Goal: Transaction & Acquisition: Purchase product/service

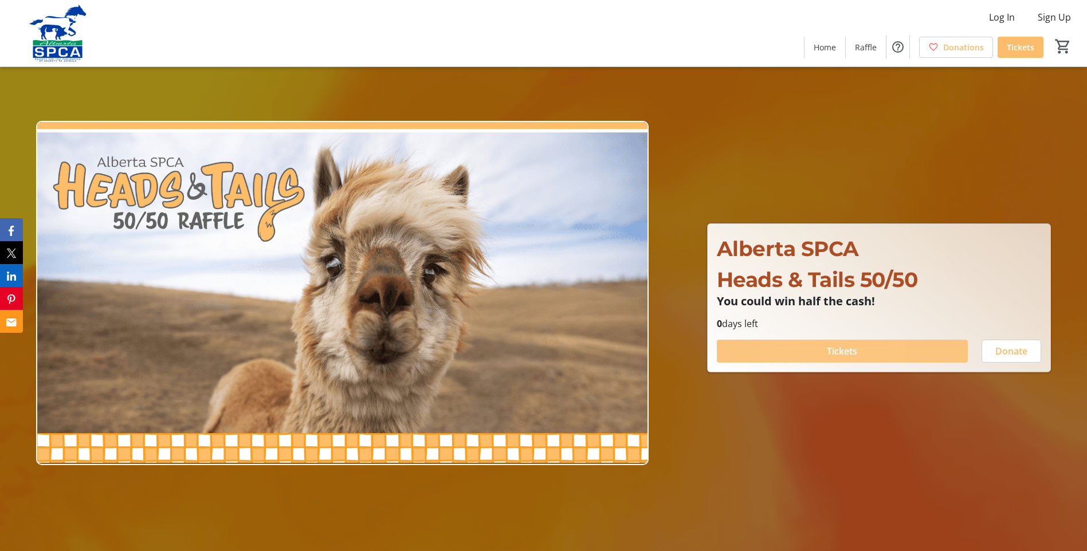
click at [791, 346] on span at bounding box center [842, 352] width 251 height 28
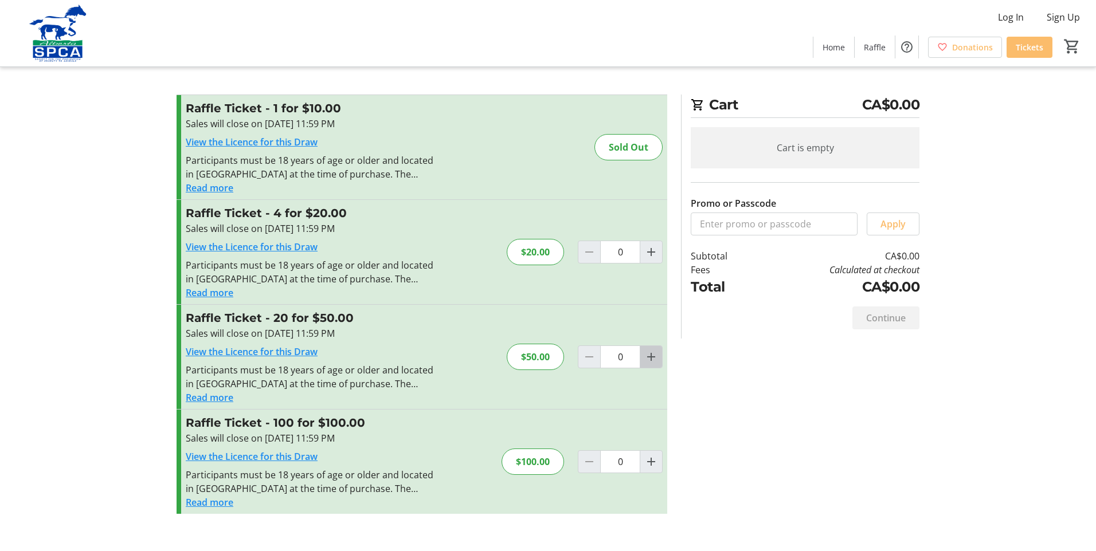
click at [657, 357] on mat-icon "Increment by one" at bounding box center [651, 357] width 14 height 14
type input "1"
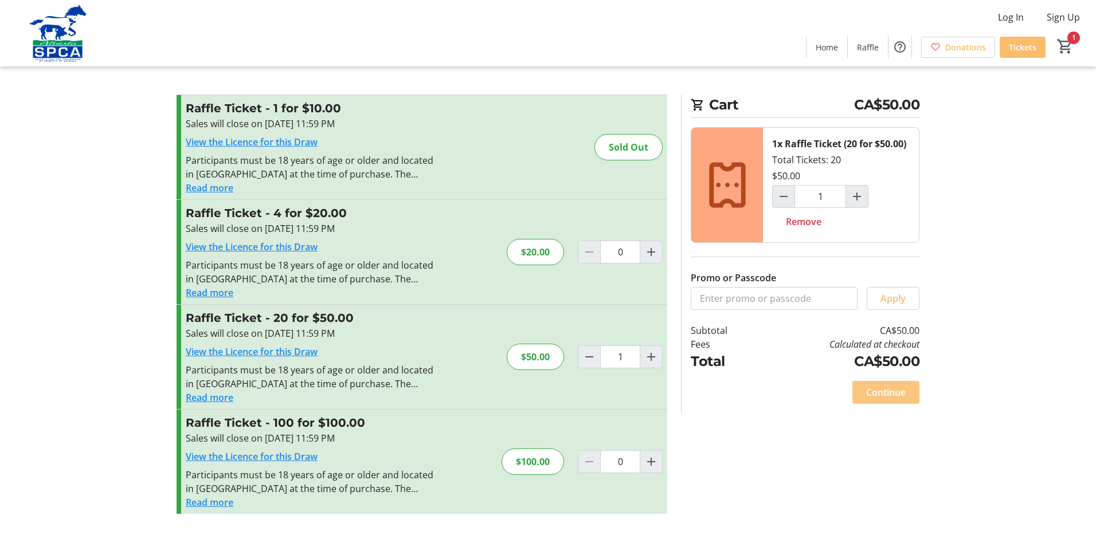
click at [889, 394] on span "Continue" at bounding box center [886, 393] width 40 height 14
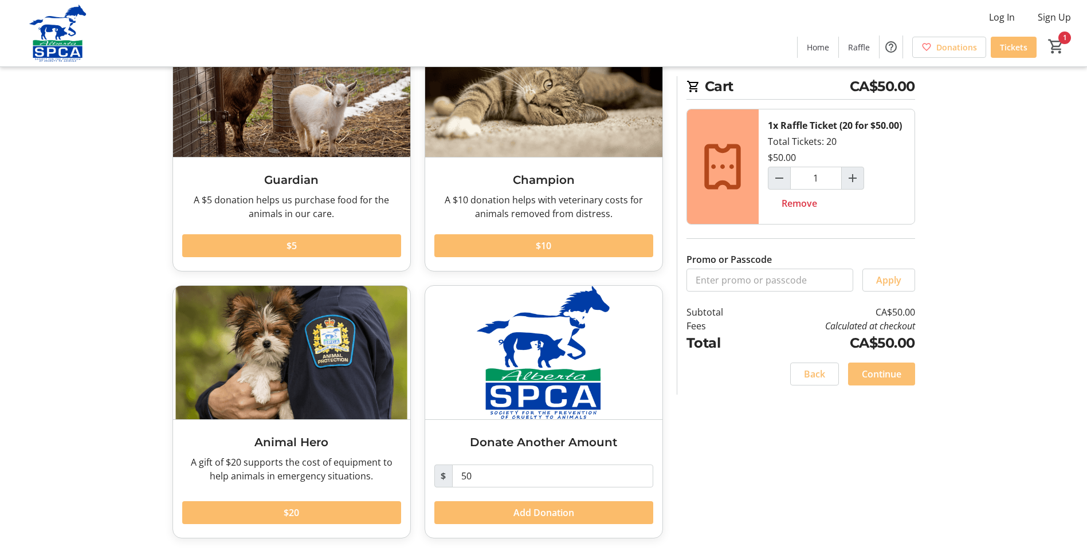
scroll to position [107, 0]
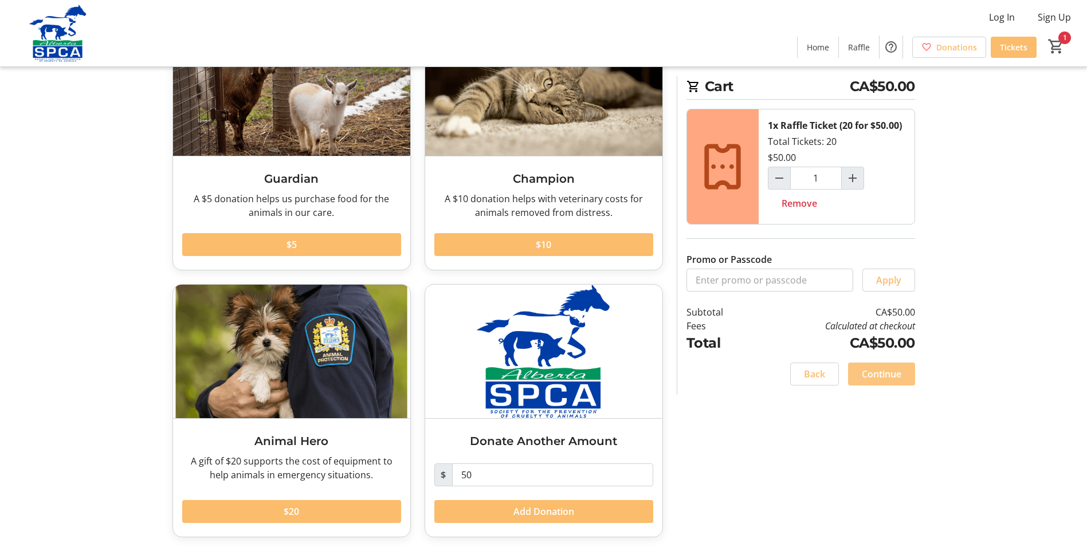
click at [877, 377] on span "Continue" at bounding box center [882, 374] width 40 height 14
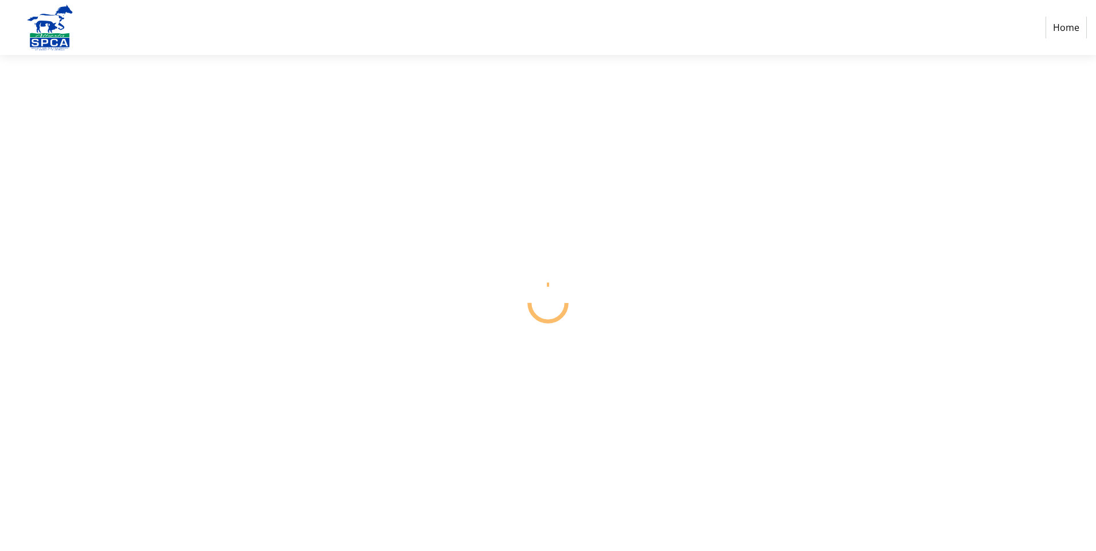
select select "CA"
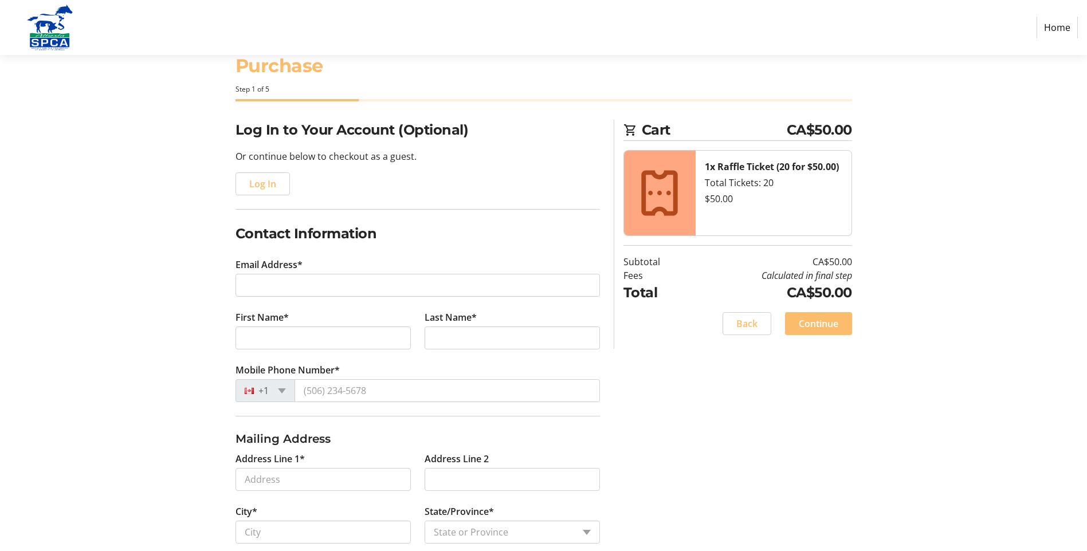
scroll to position [57, 0]
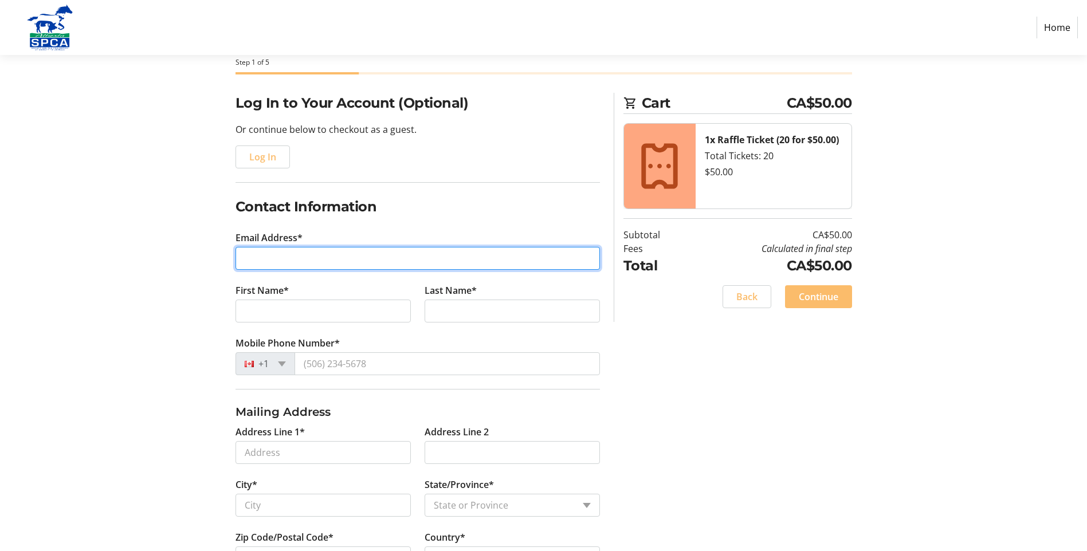
click at [292, 250] on input "Email Address*" at bounding box center [418, 258] width 364 height 23
type input "[EMAIL_ADDRESS][PERSON_NAME][DOMAIN_NAME]"
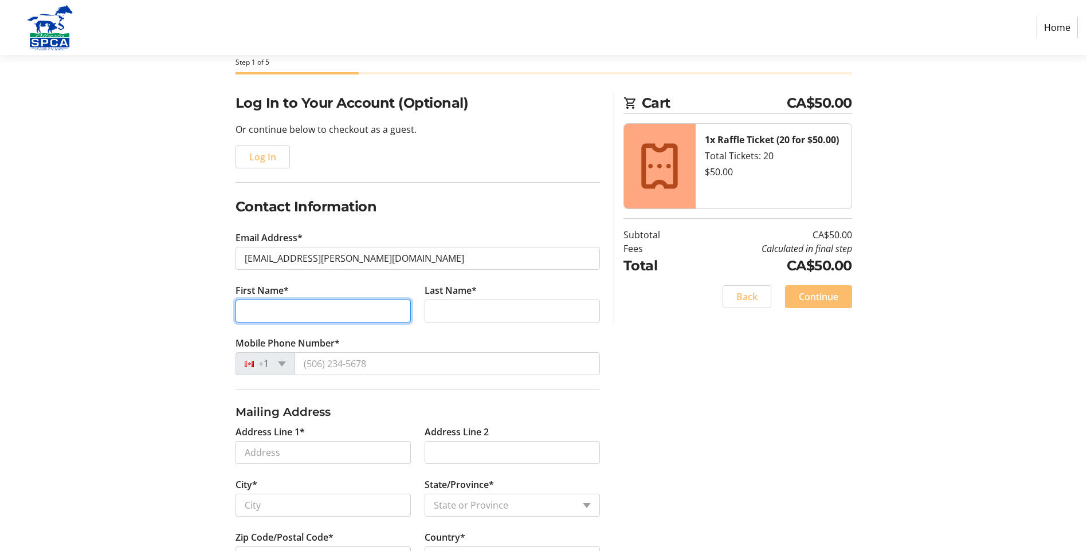
type input "[PERSON_NAME]"
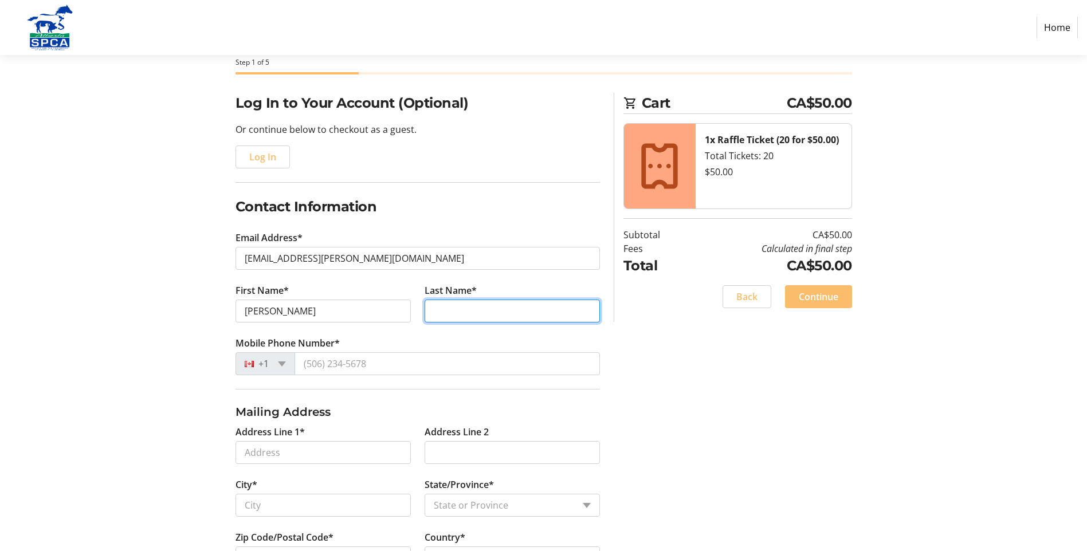
type input "[PERSON_NAME]"
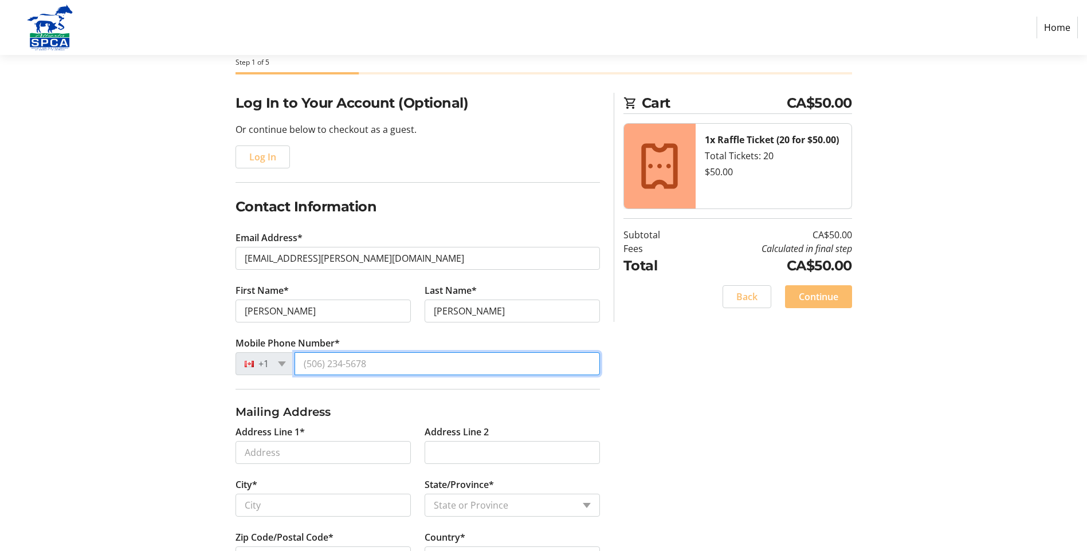
type input "[PHONE_NUMBER]"
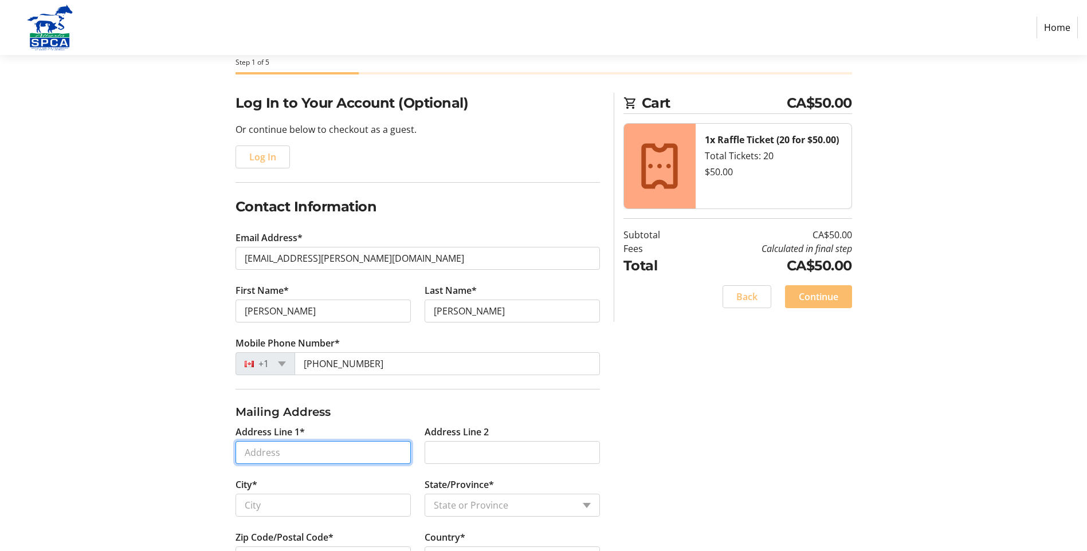
type input "[STREET_ADDRESS]"
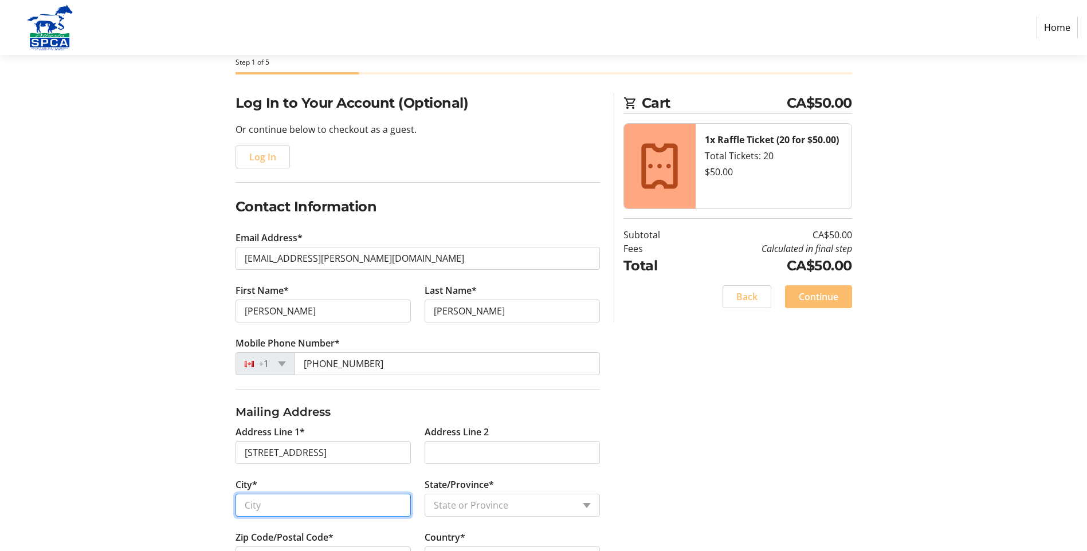
type input "[GEOGRAPHIC_DATA]"
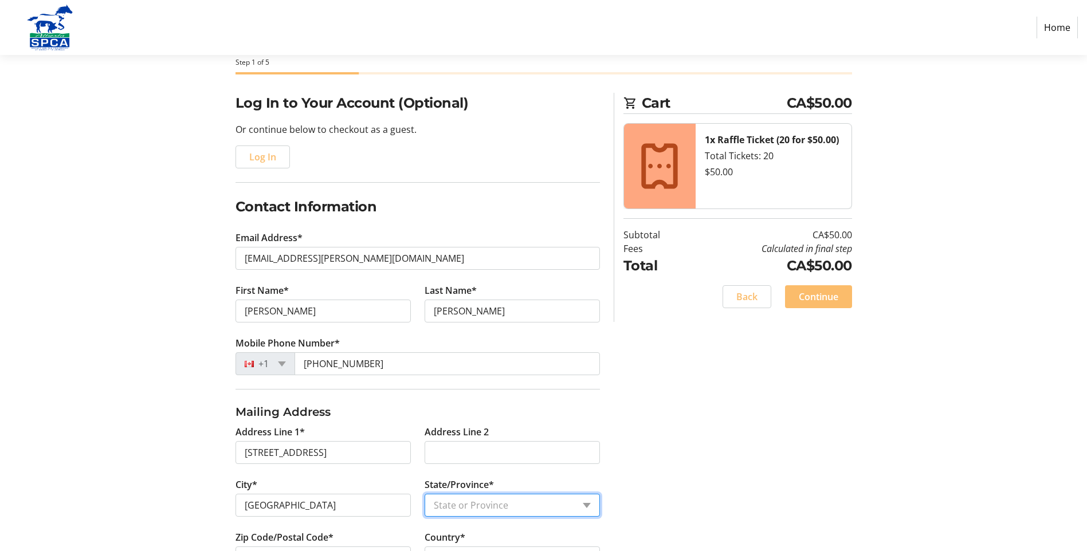
select select "AB"
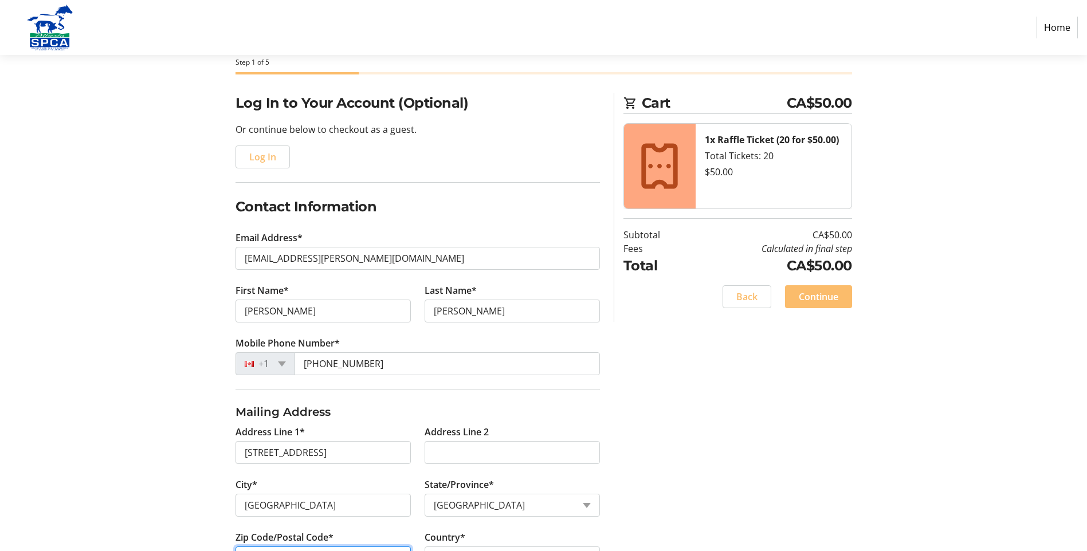
type input "T3E 6N7"
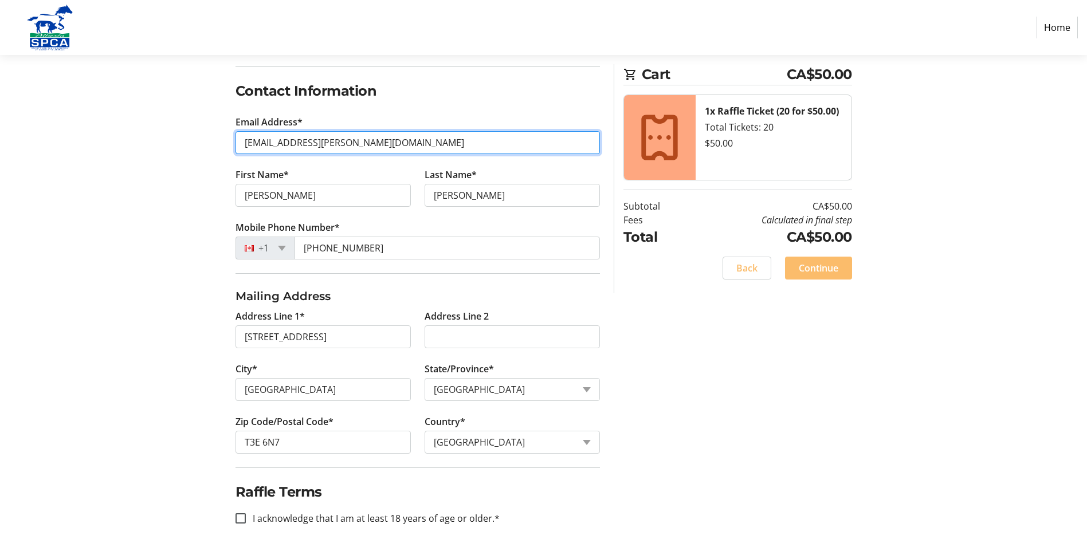
scroll to position [175, 0]
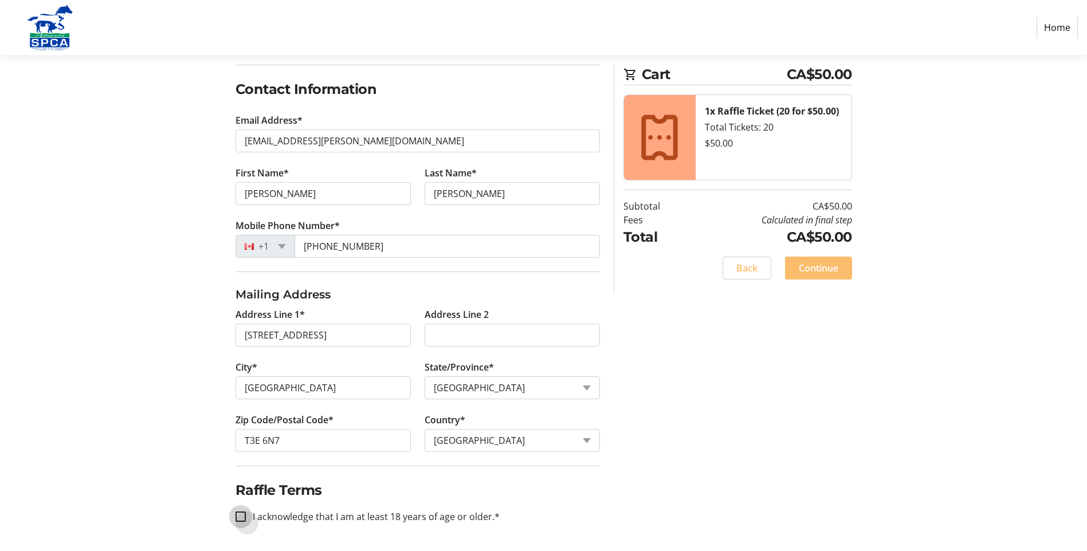
drag, startPoint x: 244, startPoint y: 516, endPoint x: 293, endPoint y: 500, distance: 52.6
click at [245, 516] on input "I acknowledge that I am at least 18 years of age or older.*" at bounding box center [241, 517] width 10 height 10
checkbox input "true"
click at [821, 265] on span "Continue" at bounding box center [819, 268] width 40 height 14
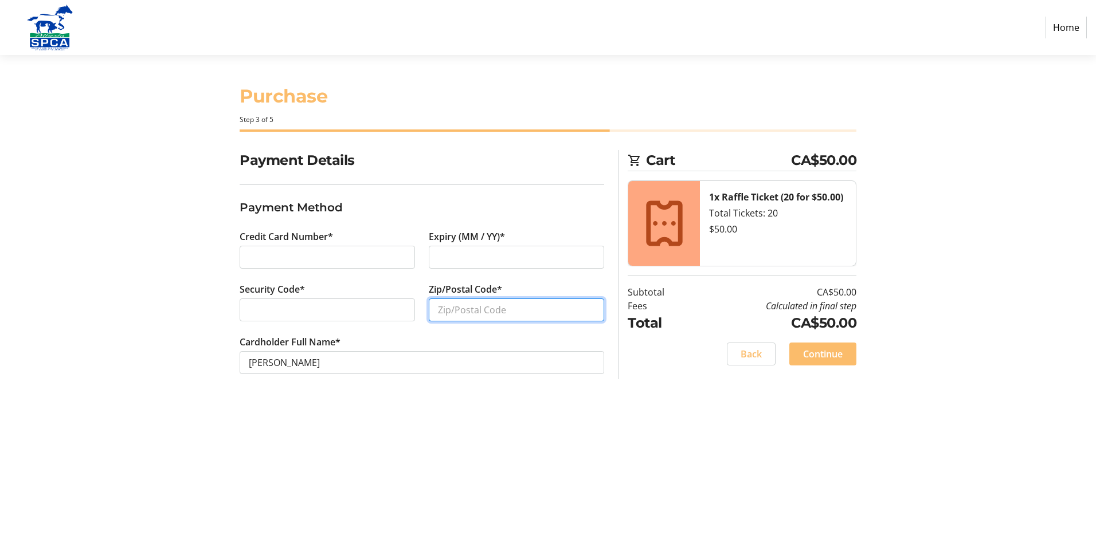
click at [464, 309] on input "Zip/Postal Code*" at bounding box center [516, 310] width 175 height 23
type input "T3E6N7"
click at [833, 356] on span "Continue" at bounding box center [823, 354] width 40 height 14
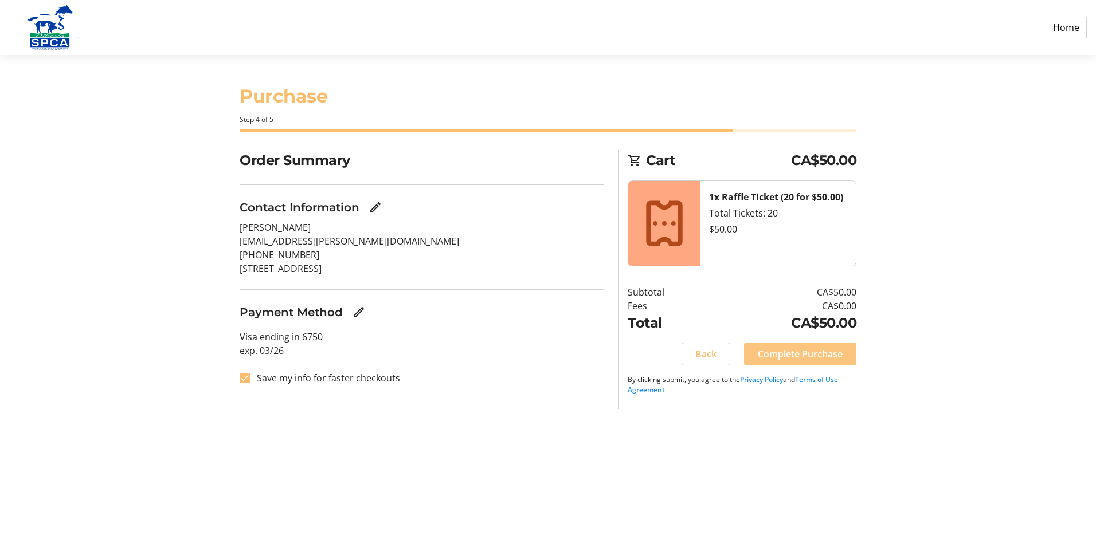
click at [825, 357] on span "Complete Purchase" at bounding box center [800, 354] width 85 height 14
